Goal: Use online tool/utility: Utilize a website feature to perform a specific function

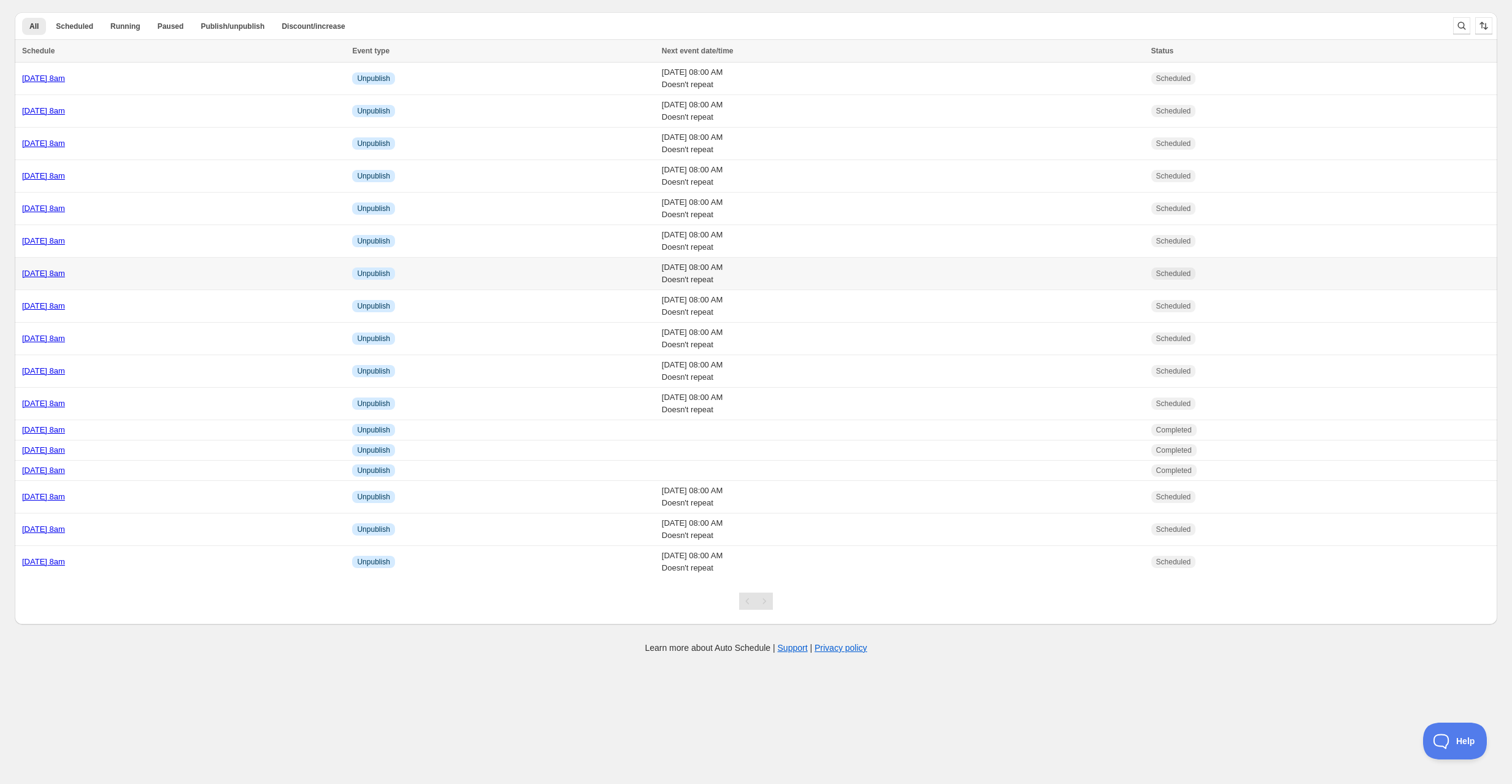
click at [174, 267] on div "[DATE] 8am" at bounding box center [182, 273] width 323 height 12
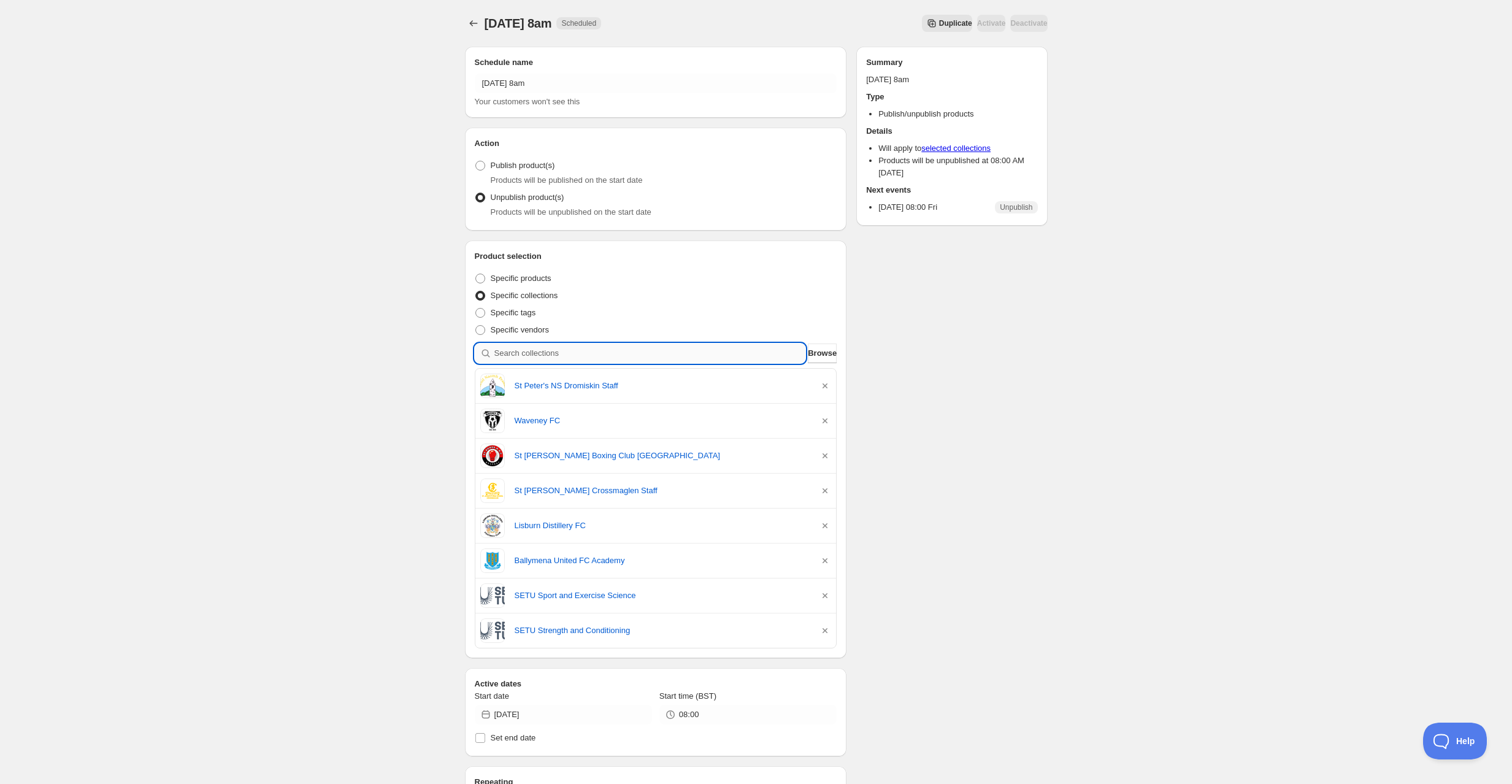
click at [515, 350] on input "search" at bounding box center [650, 353] width 312 height 20
type input "f"
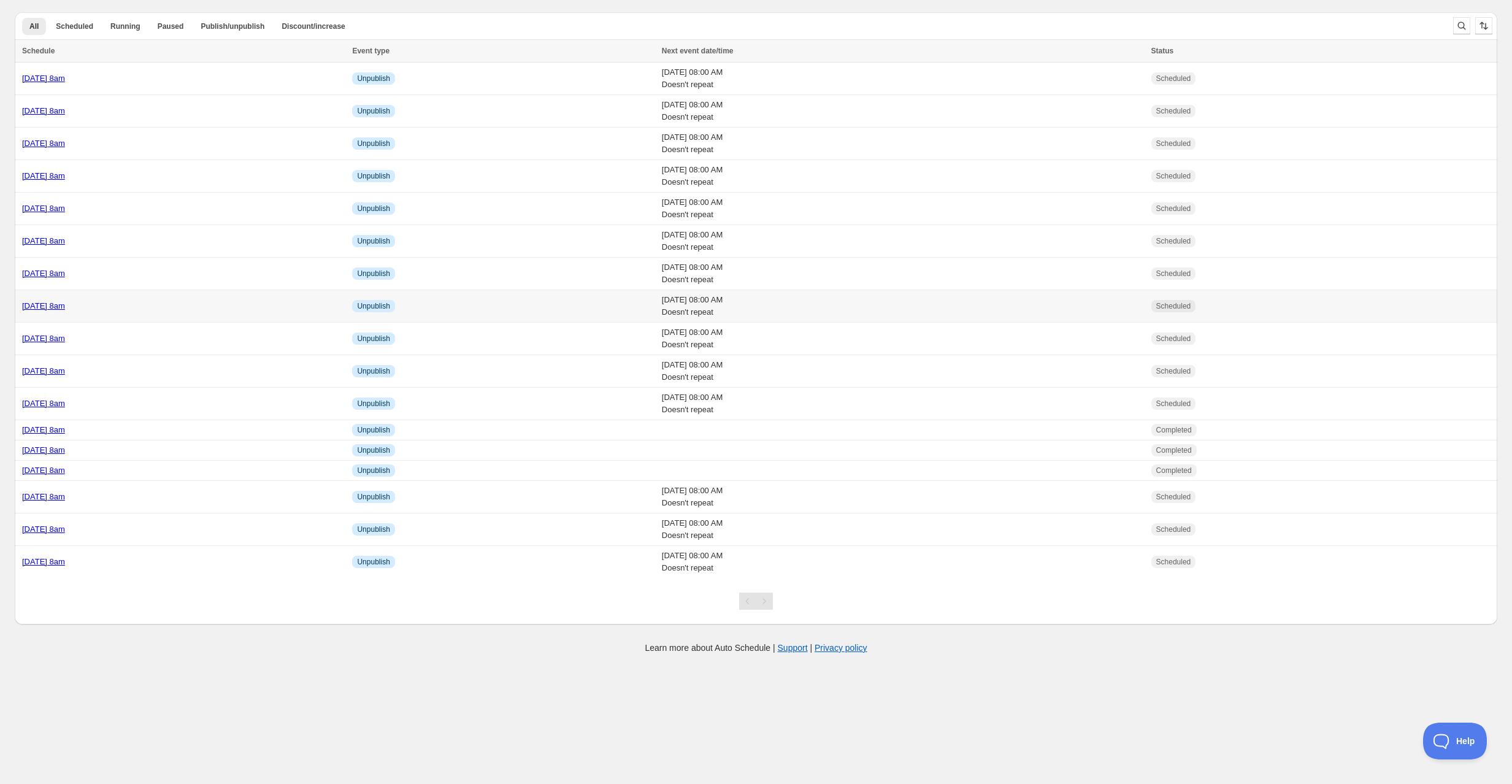
click at [194, 296] on td "Monday 15th September @ 8am" at bounding box center [181, 306] width 333 height 33
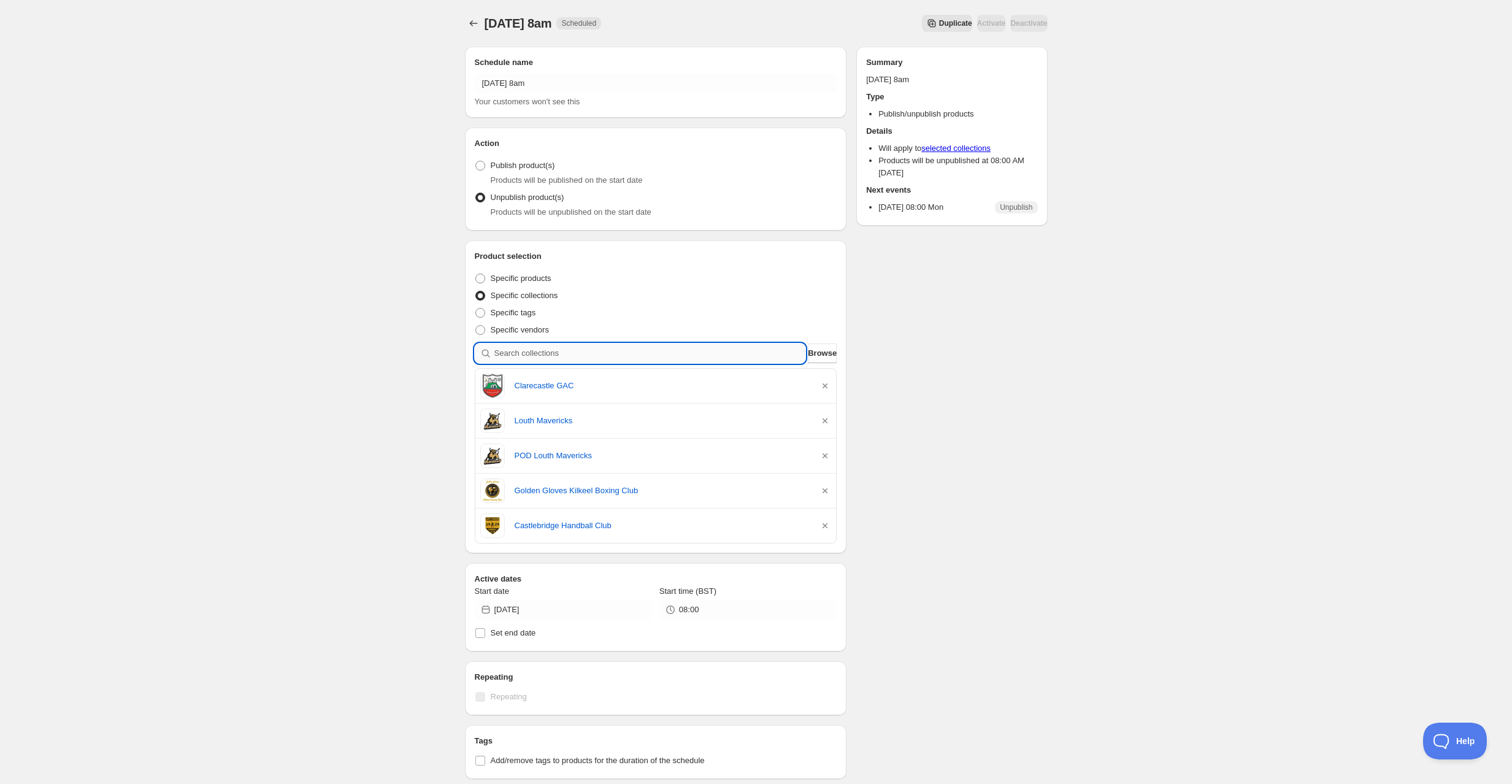
click at [577, 348] on input "search" at bounding box center [650, 353] width 312 height 20
type input "c"
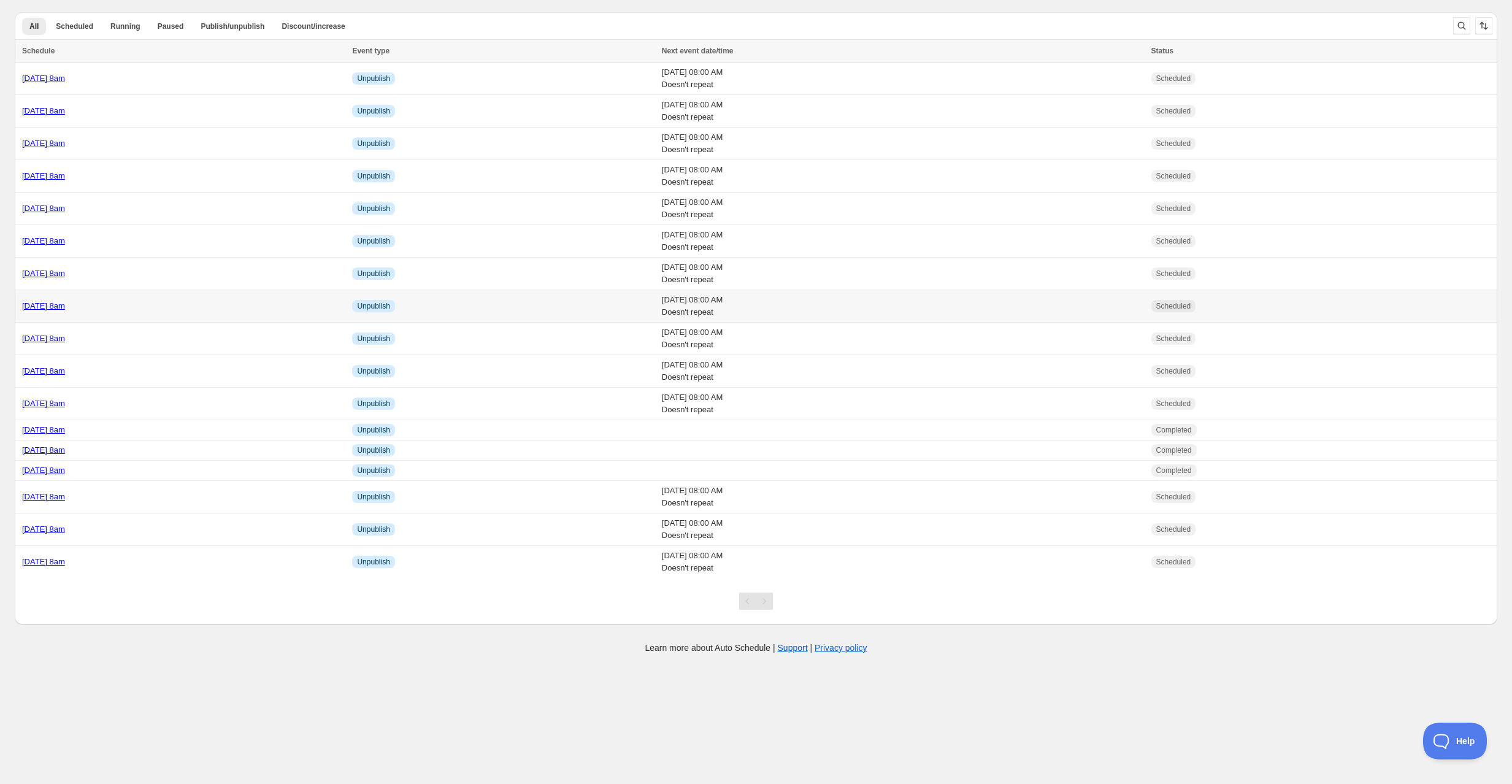
click at [167, 300] on div "[DATE] 8am" at bounding box center [182, 306] width 323 height 12
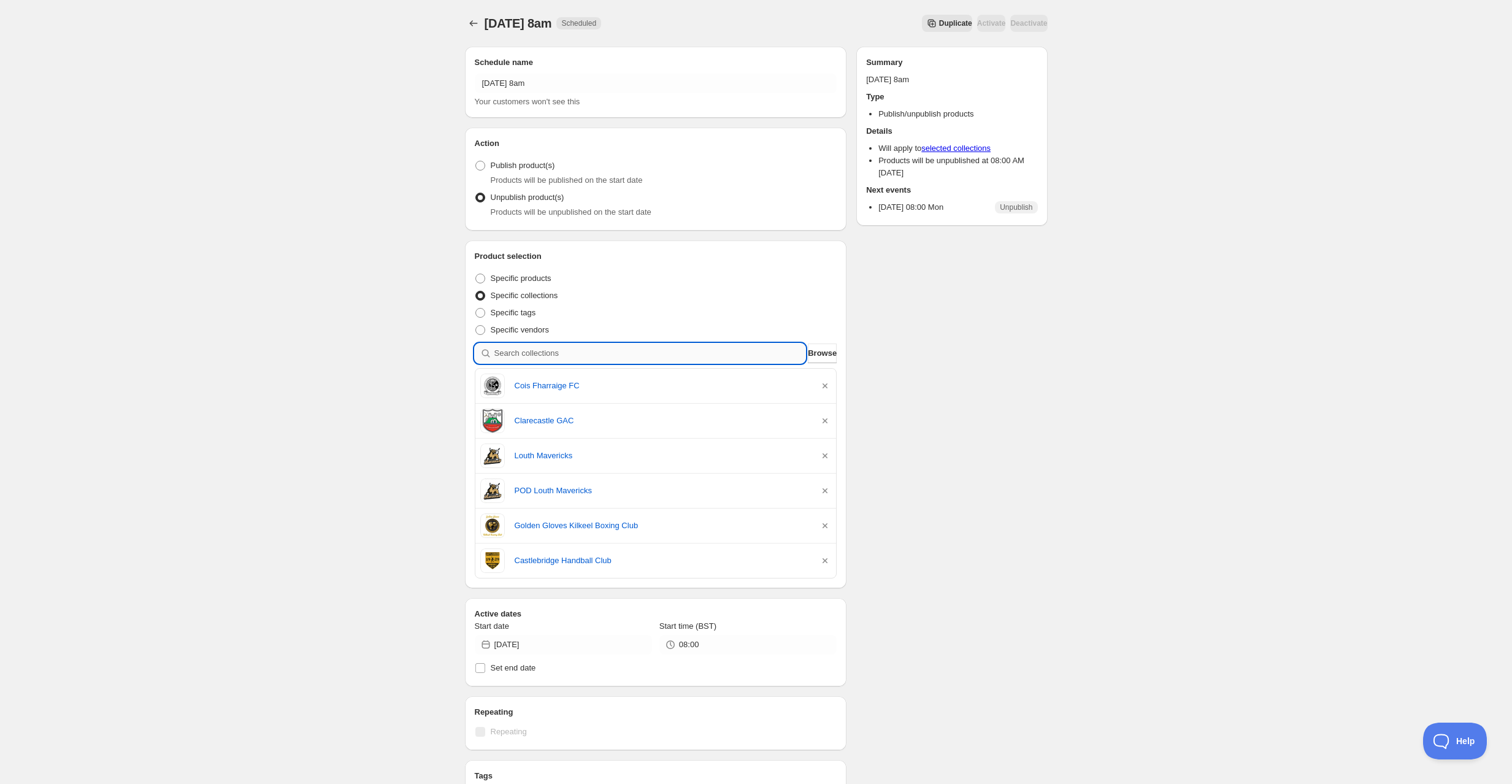
click at [577, 347] on input "search" at bounding box center [650, 353] width 312 height 20
type input "l"
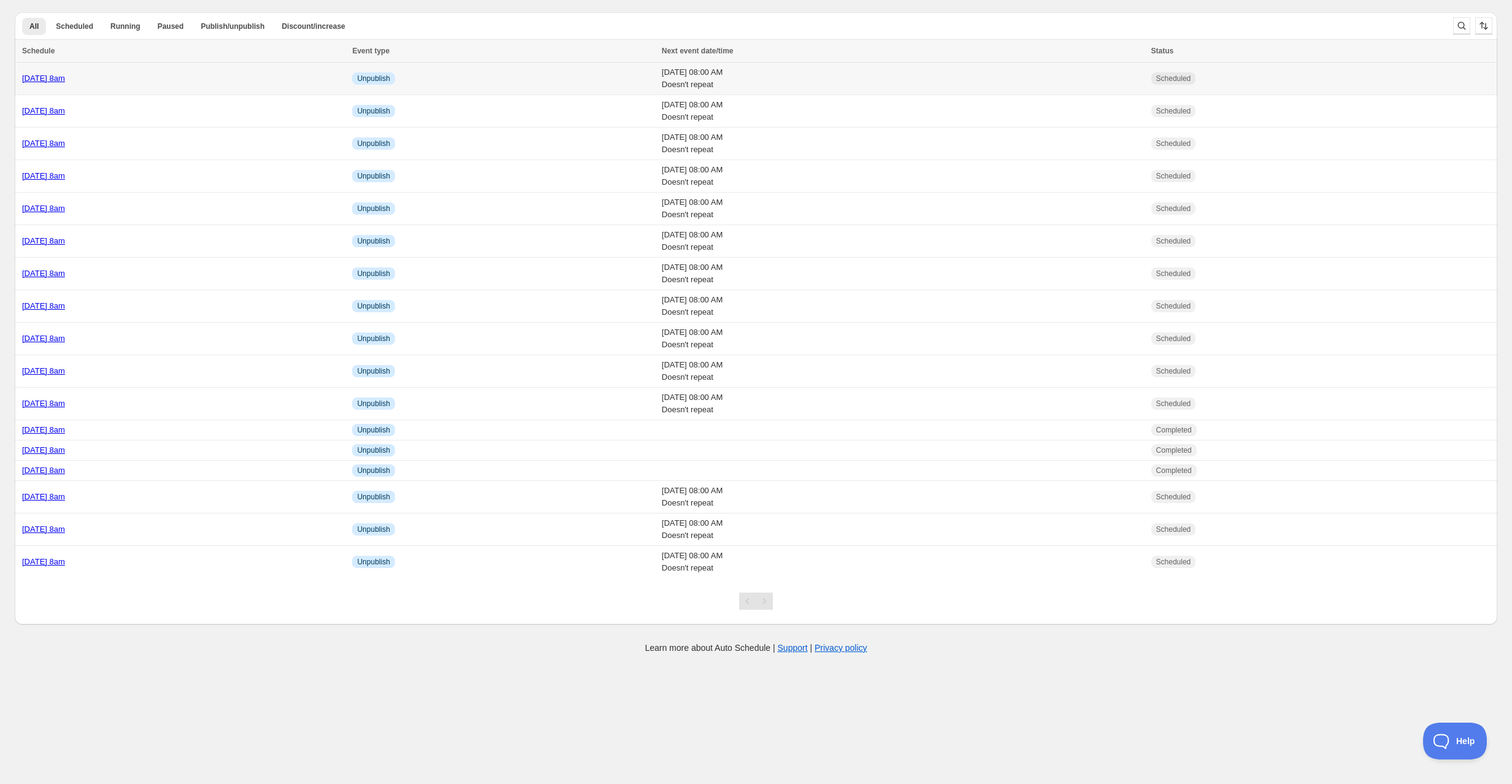
click at [183, 85] on td "[DATE] 8am" at bounding box center [181, 78] width 333 height 33
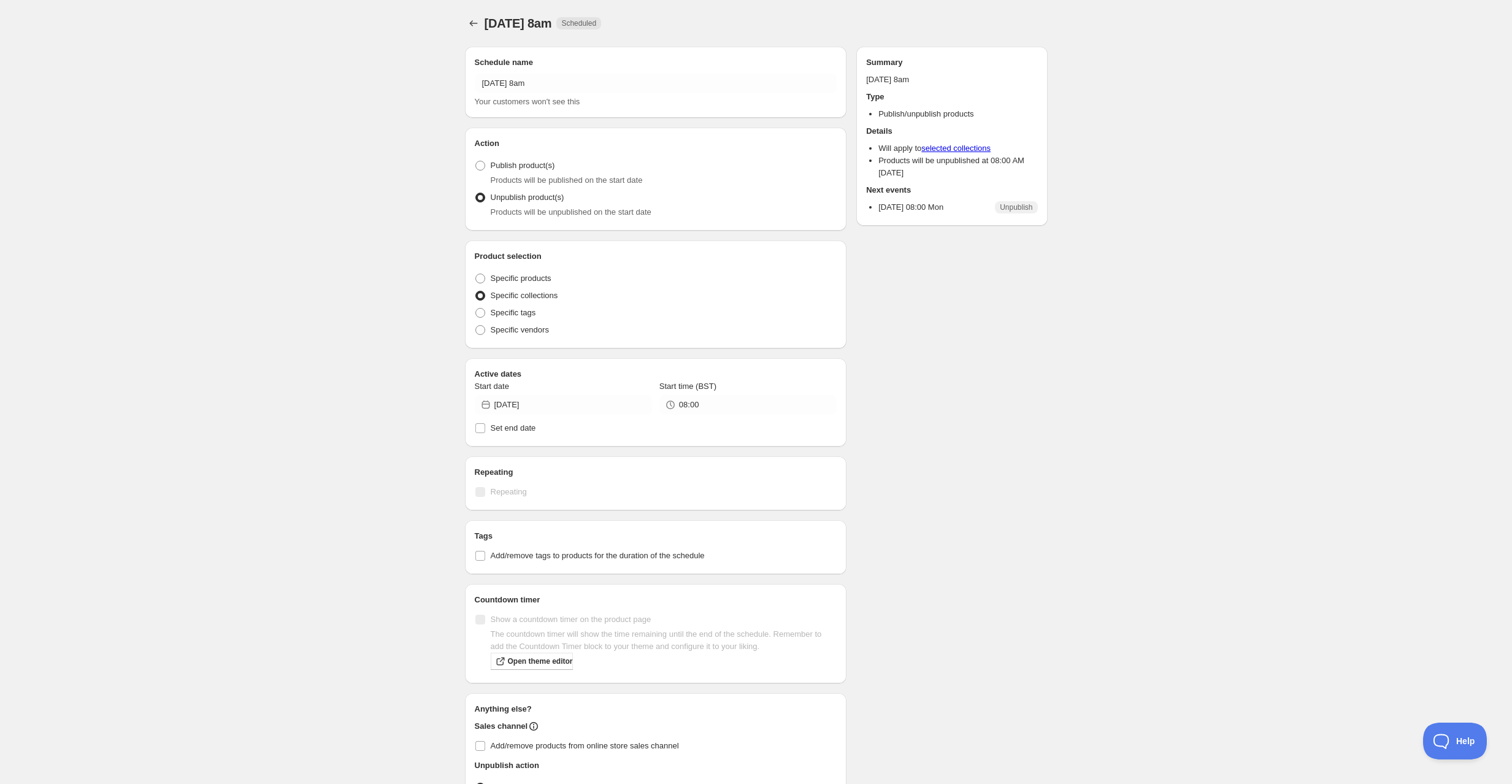
radio input "true"
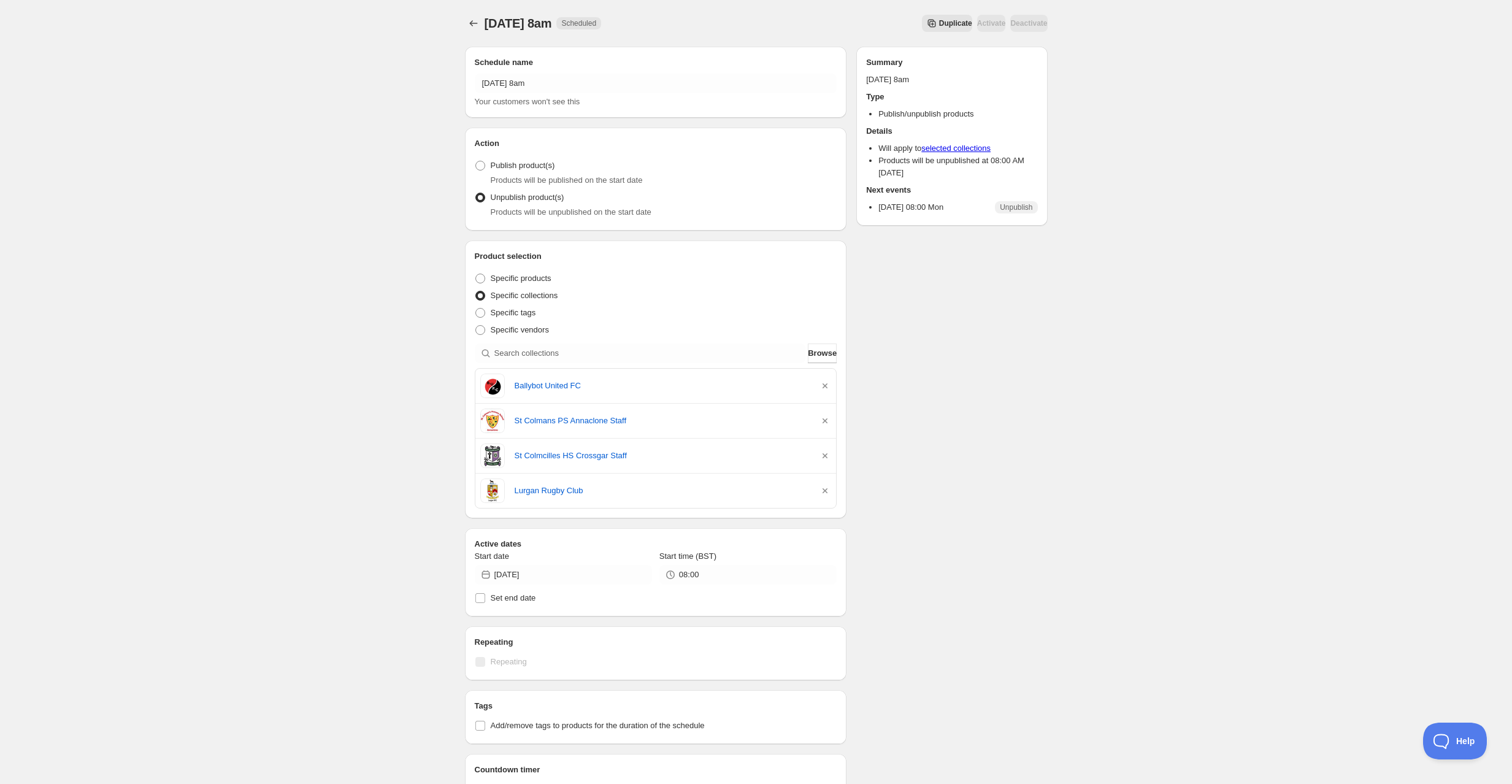
click at [939, 27] on span "Duplicate" at bounding box center [956, 24] width 34 height 10
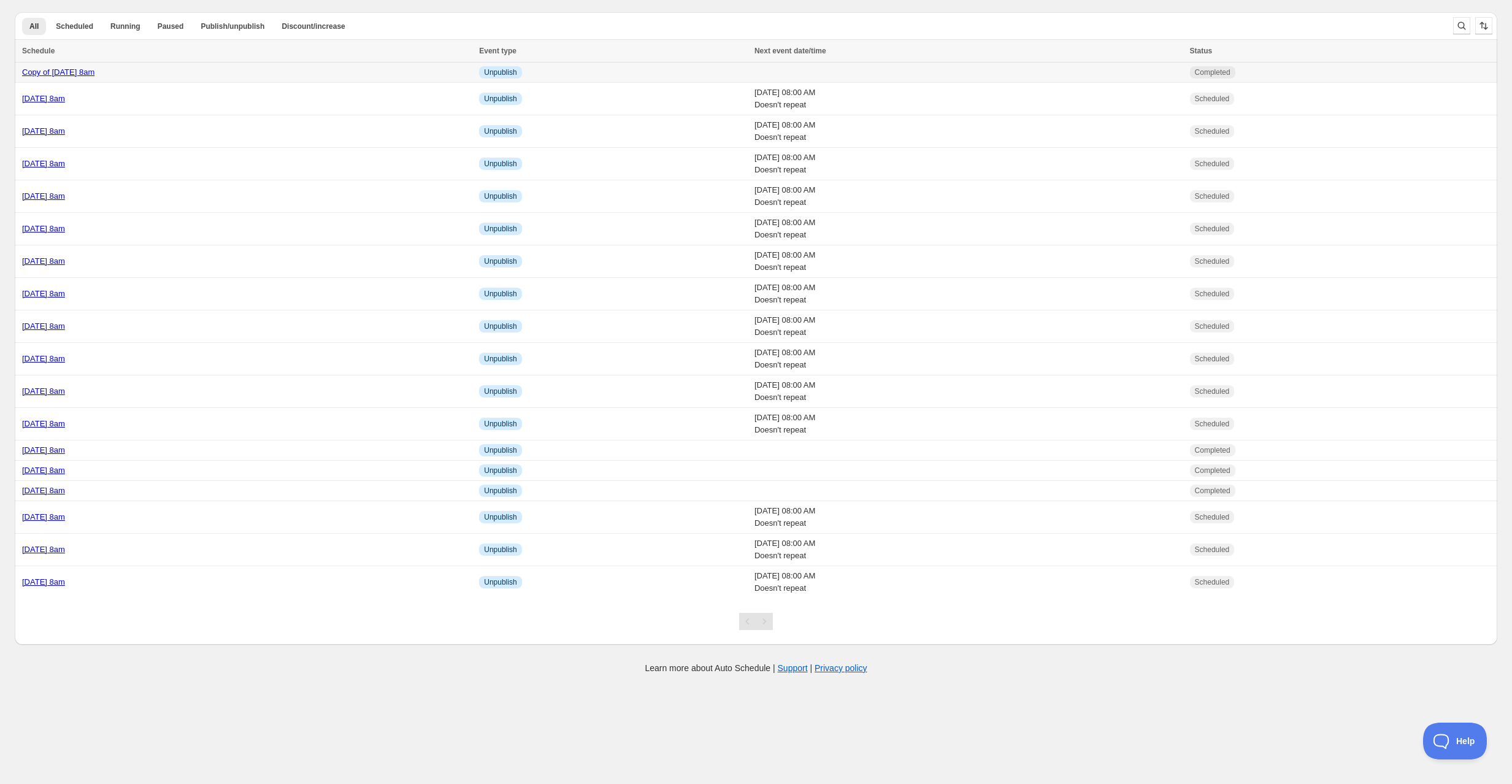
click at [272, 76] on div "Copy of [DATE] 8am" at bounding box center [247, 72] width 450 height 12
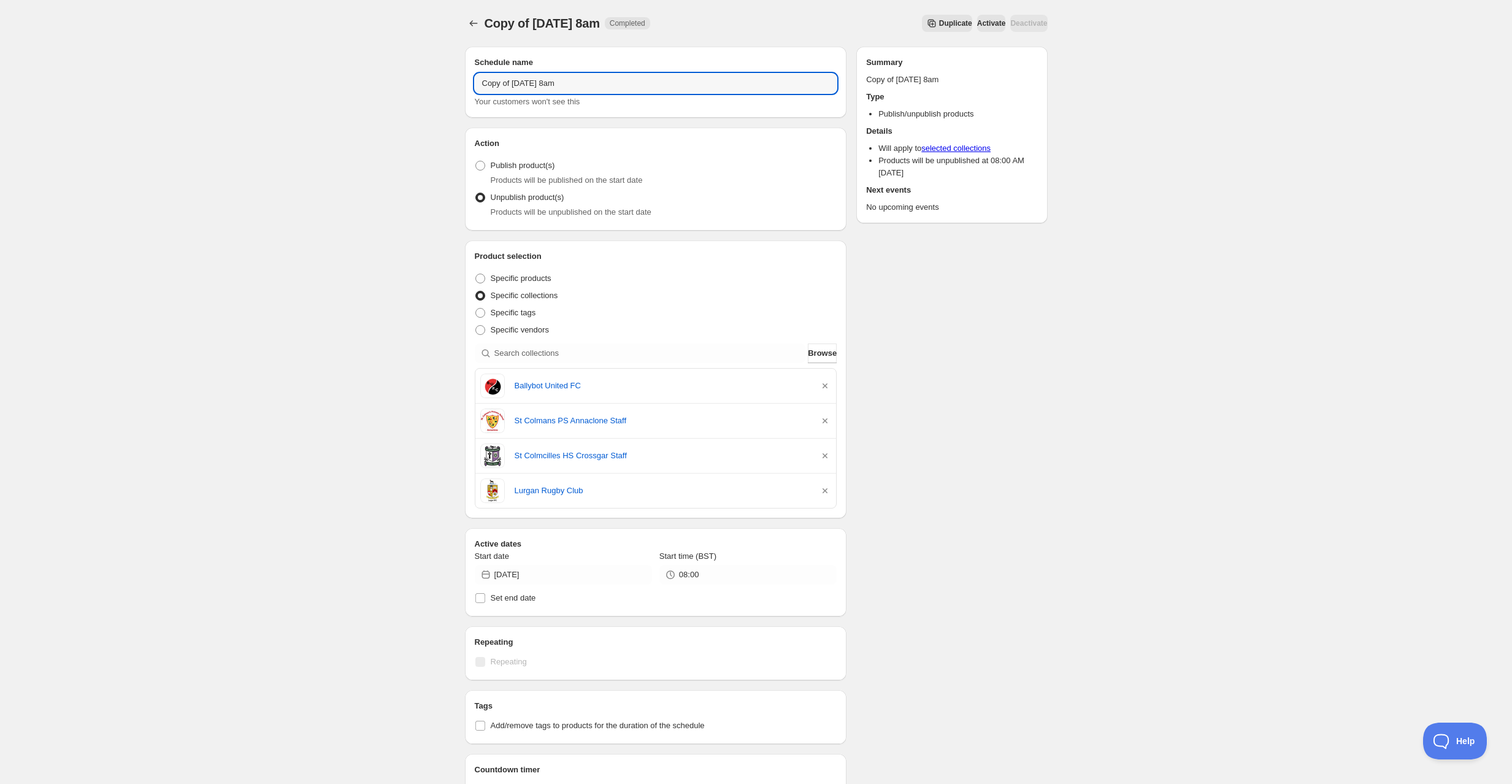
drag, startPoint x: 519, startPoint y: 80, endPoint x: 444, endPoint y: 73, distance: 75.3
click at [444, 73] on div "Copy of [DATE] 8am. This page is ready Copy of [DATE] 8am Completed Duplicate A…" at bounding box center [756, 523] width 1512 height 1045
type input "[DATE] 8am"
click at [828, 382] on icon "button" at bounding box center [825, 386] width 12 height 12
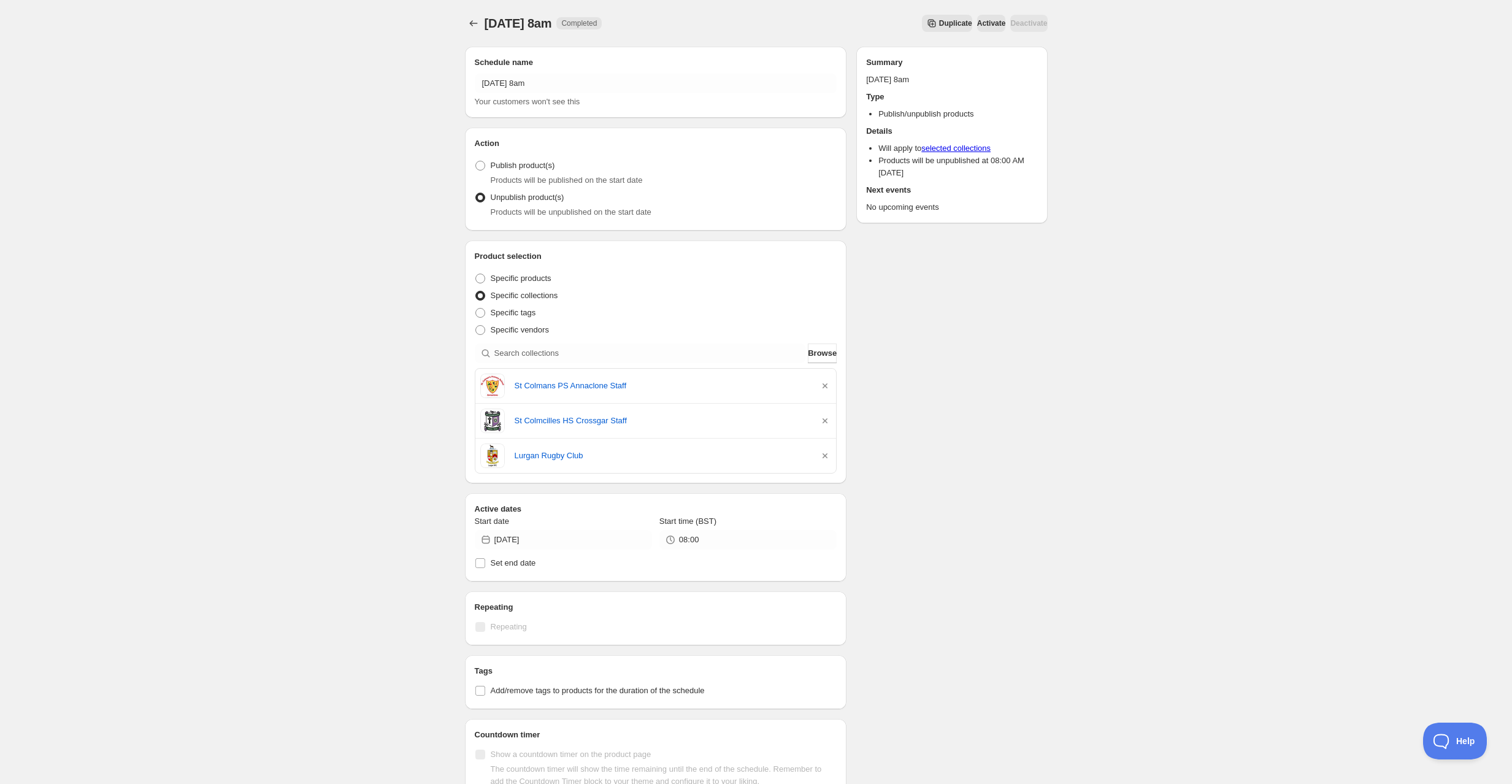
click at [828, 382] on icon "button" at bounding box center [825, 386] width 12 height 12
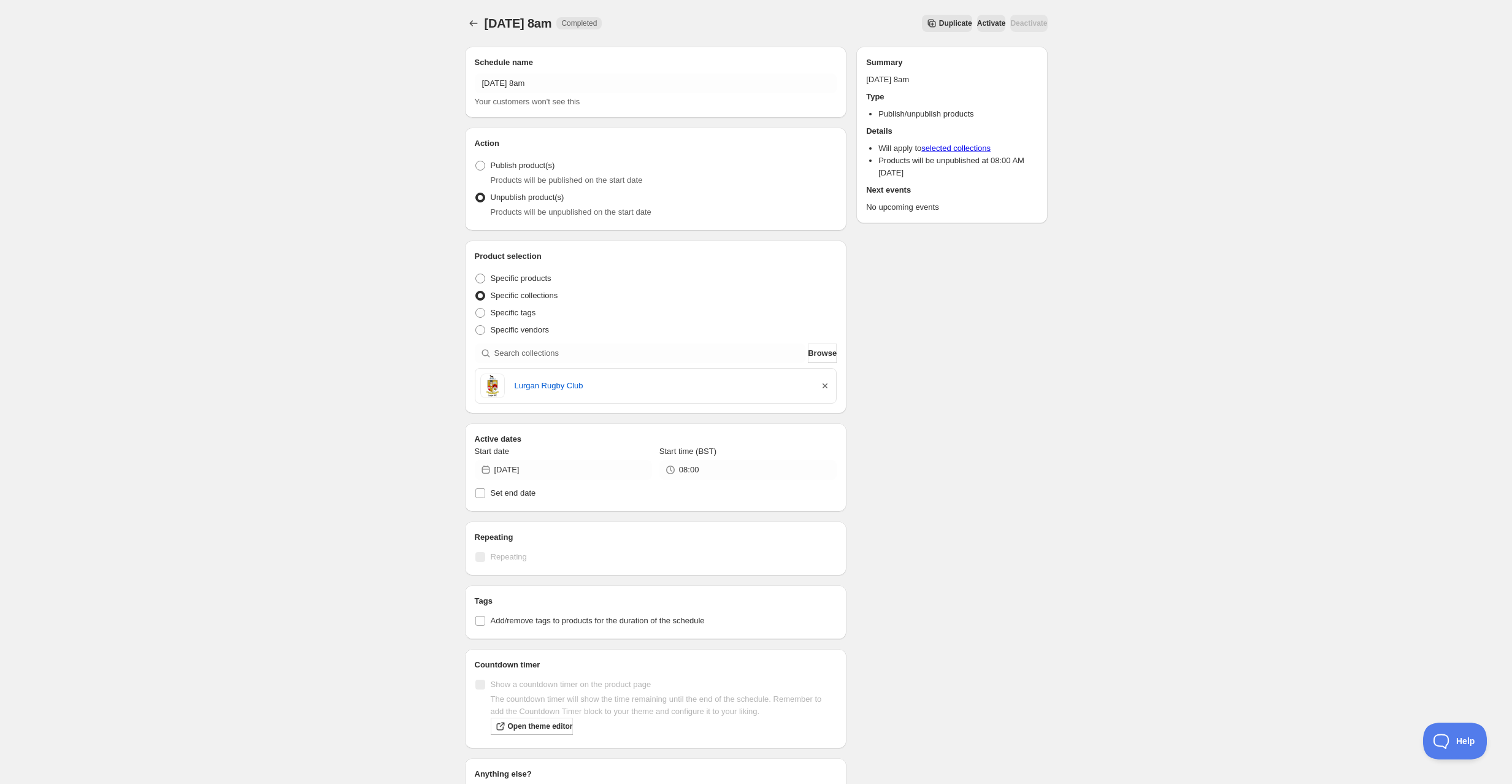
click at [828, 381] on icon "button" at bounding box center [825, 386] width 12 height 12
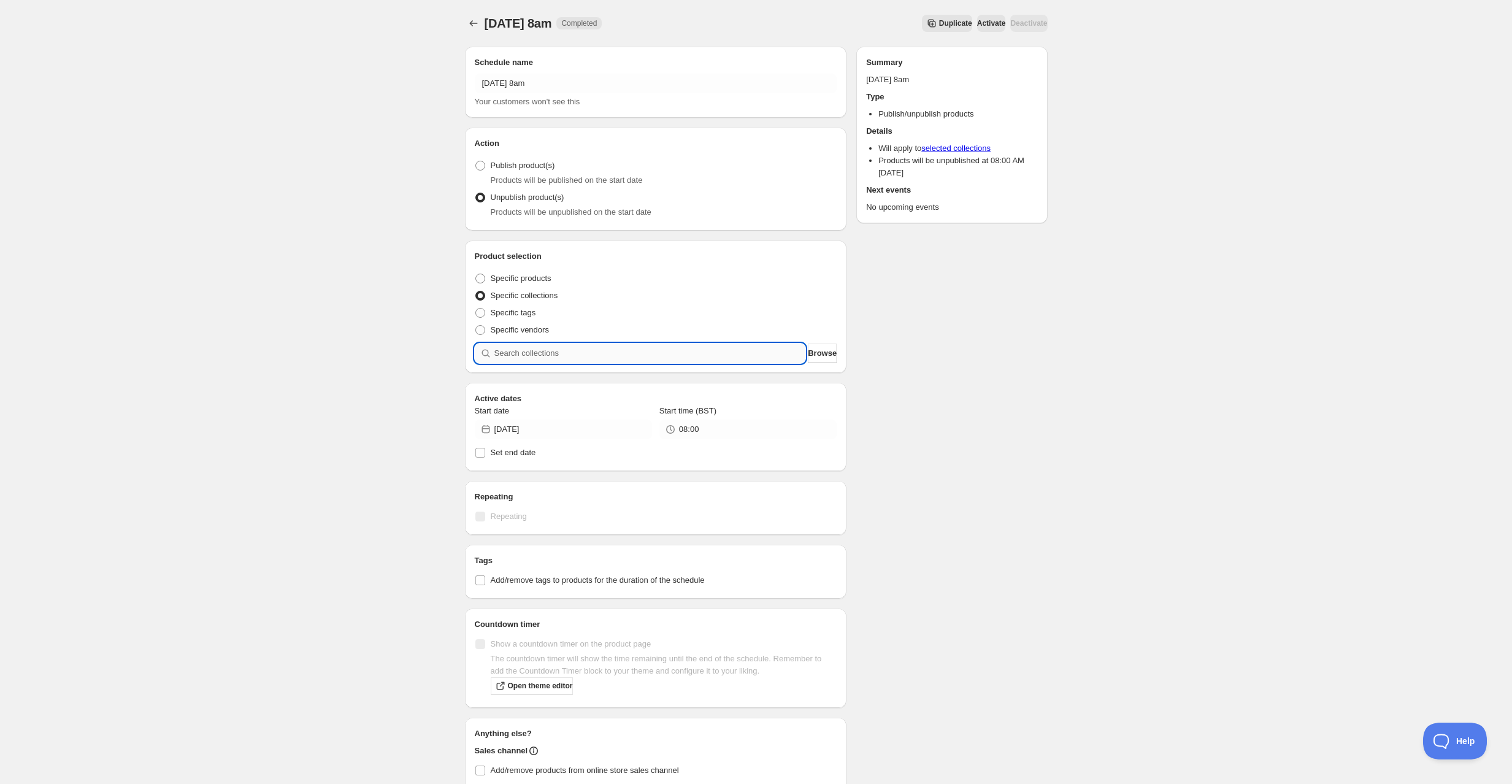
click at [565, 355] on input "search" at bounding box center [650, 353] width 312 height 20
type input "s"
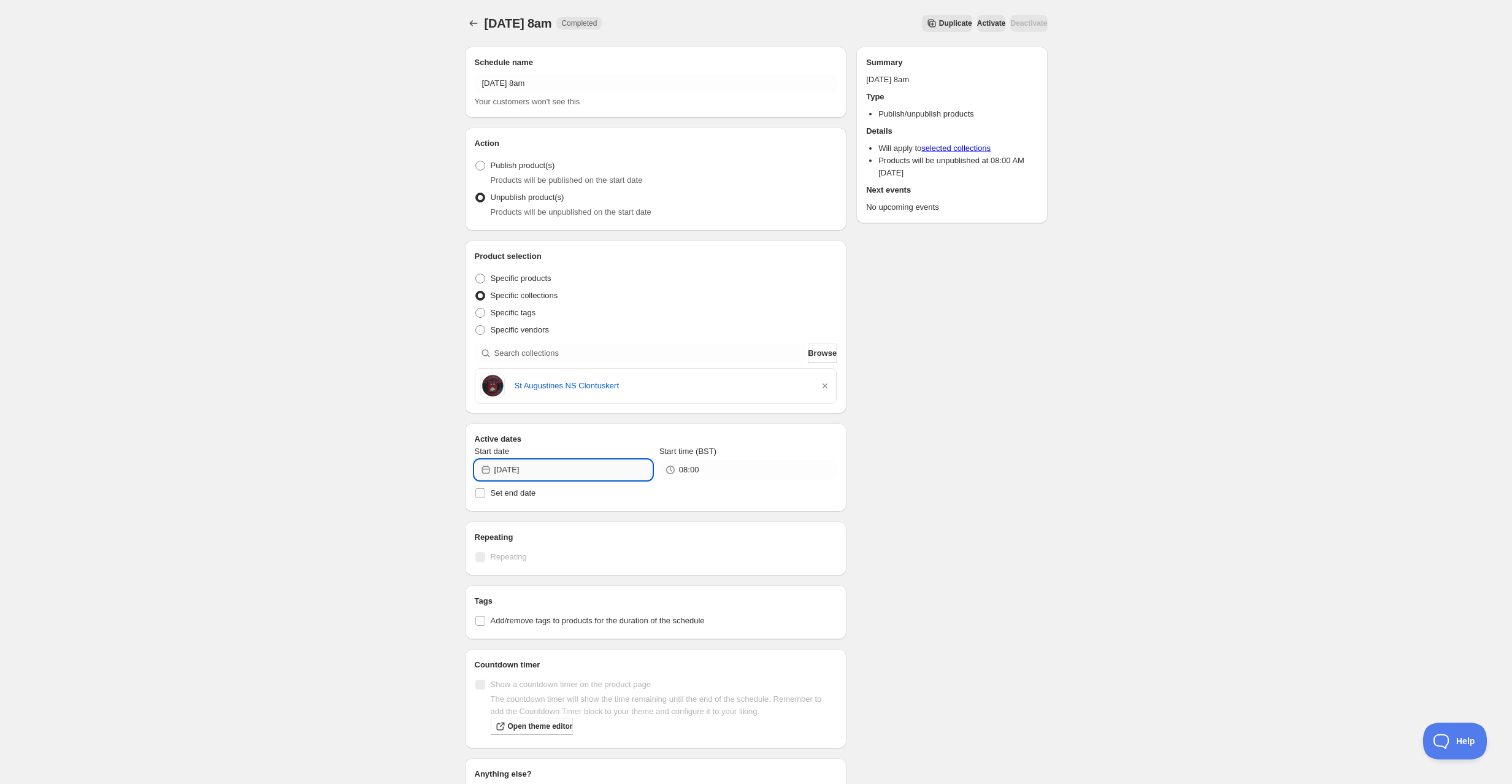
click at [523, 474] on input "2025-09-22" at bounding box center [573, 469] width 158 height 20
click at [539, 596] on span "23" at bounding box center [540, 595] width 13 height 10
type input "2025-09-23"
click at [374, 580] on div "Tuesday 23rd September @ 8am. This page is ready Tuesday 23rd September @ 8am C…" at bounding box center [756, 470] width 1512 height 941
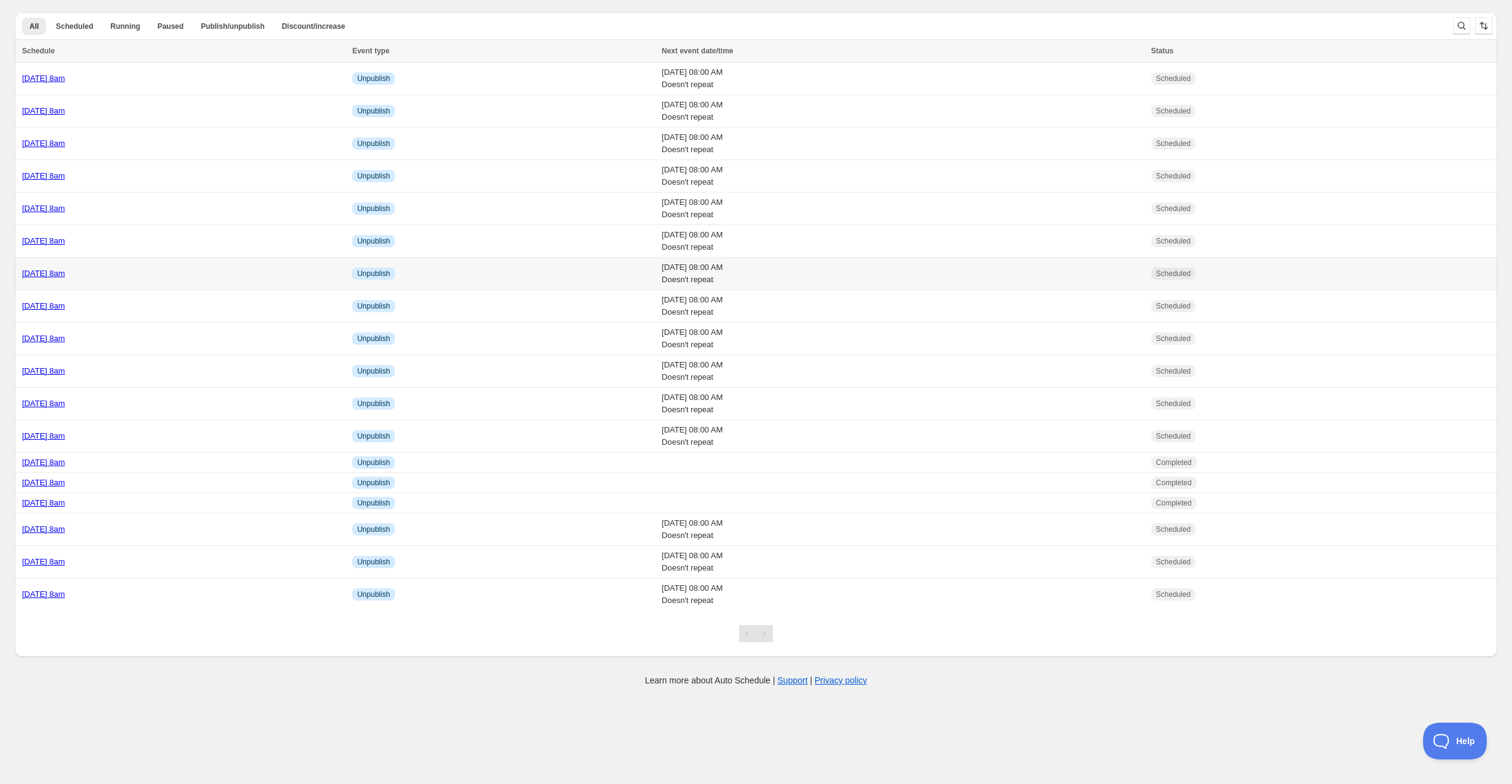
click at [227, 272] on div "[DATE] 8am" at bounding box center [182, 273] width 323 height 12
click at [177, 79] on div "[DATE] 8am" at bounding box center [182, 78] width 323 height 12
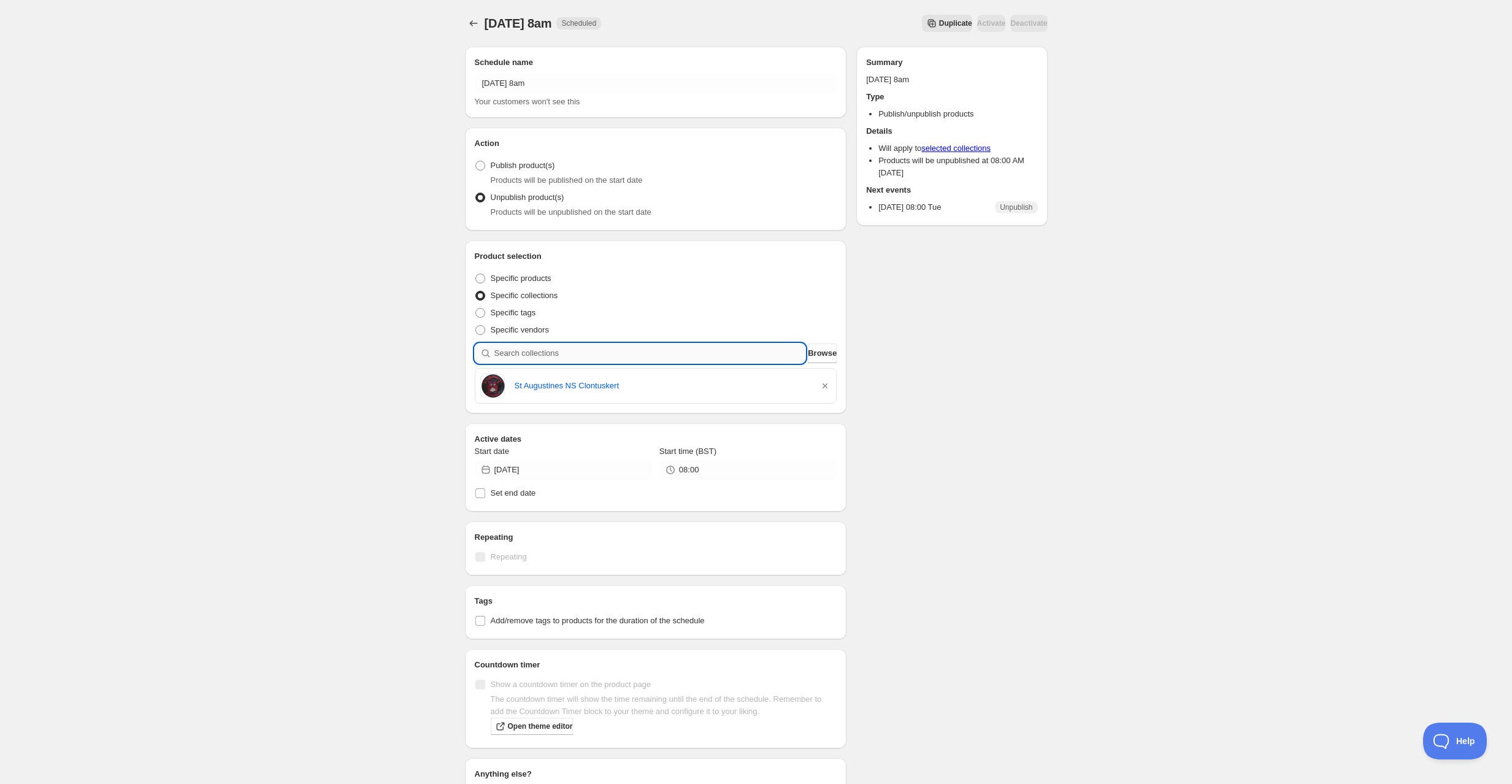
click at [574, 347] on input "search" at bounding box center [650, 353] width 312 height 20
type input "s"
